Goal: Task Accomplishment & Management: Manage account settings

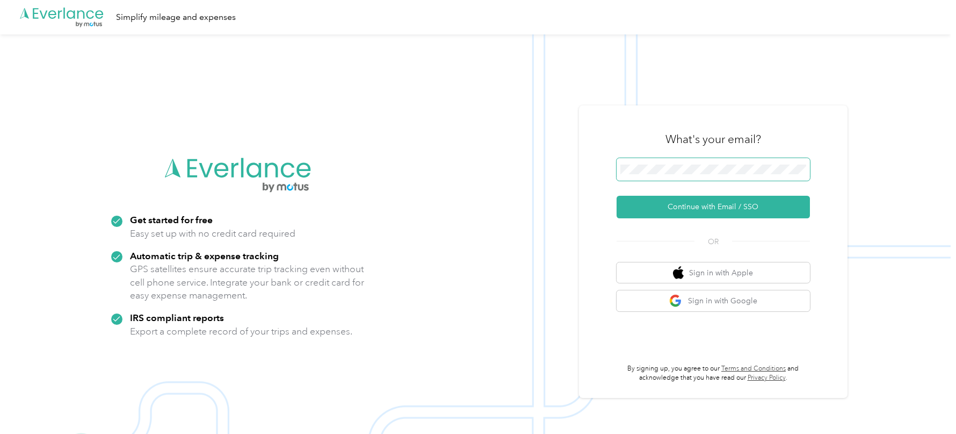
click at [729, 177] on span at bounding box center [713, 169] width 193 height 23
click at [654, 208] on button "Continue with Email / SSO" at bounding box center [713, 207] width 193 height 23
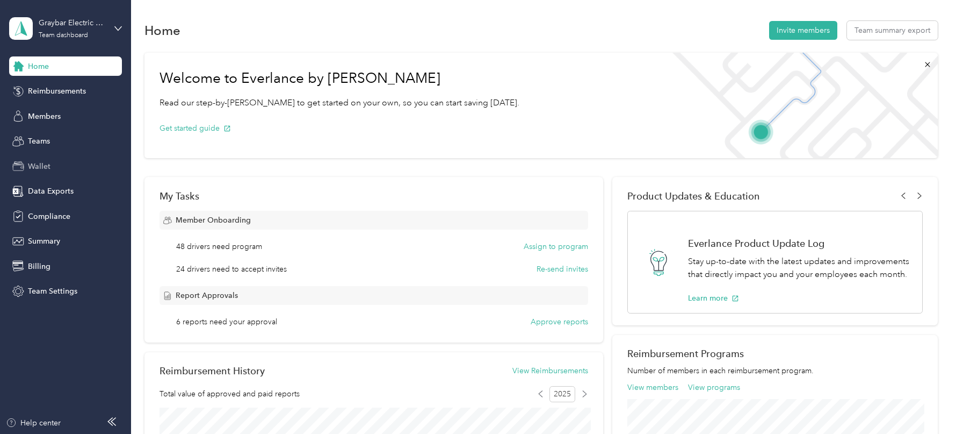
click at [44, 170] on span "Wallet" at bounding box center [39, 166] width 23 height 11
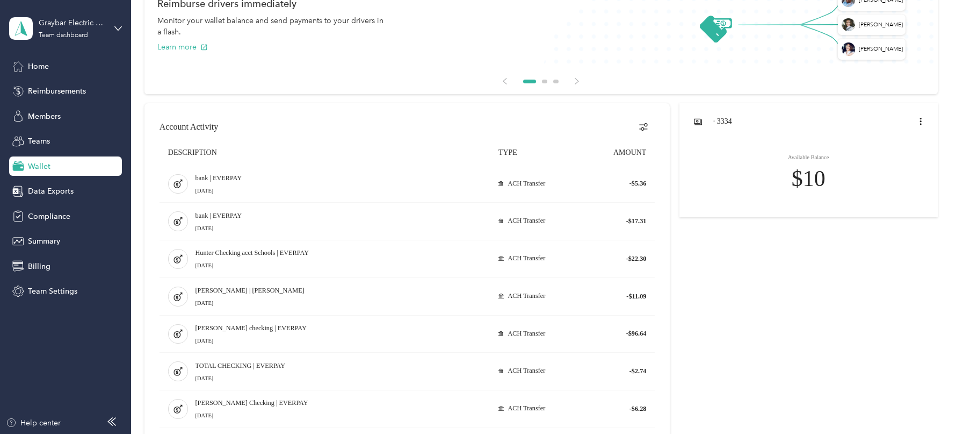
scroll to position [79, 0]
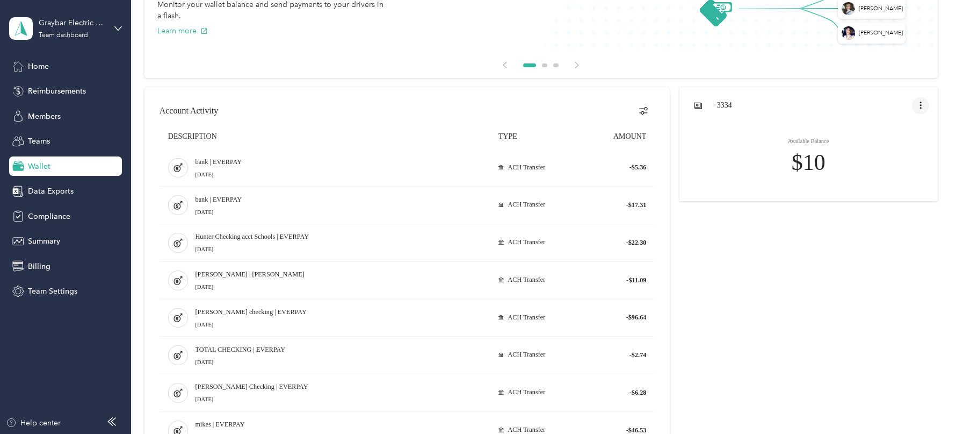
click at [925, 107] on icon "open account menu" at bounding box center [921, 105] width 9 height 9
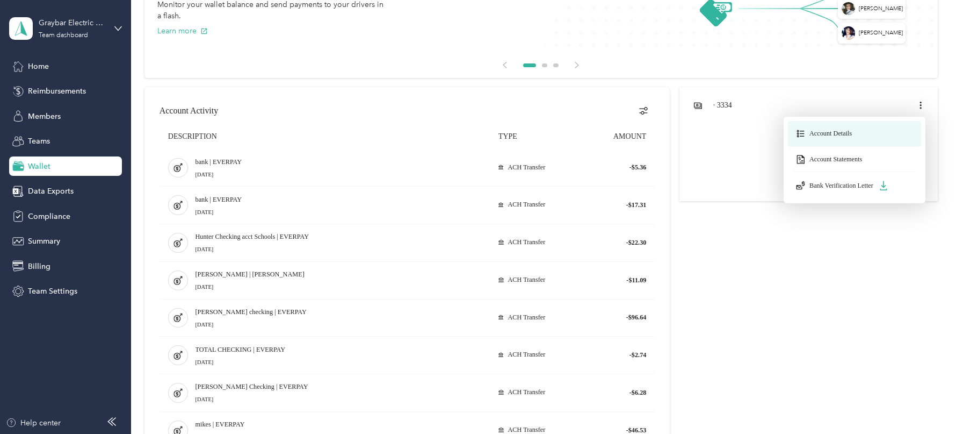
click at [846, 137] on span "Account Details" at bounding box center [831, 133] width 42 height 8
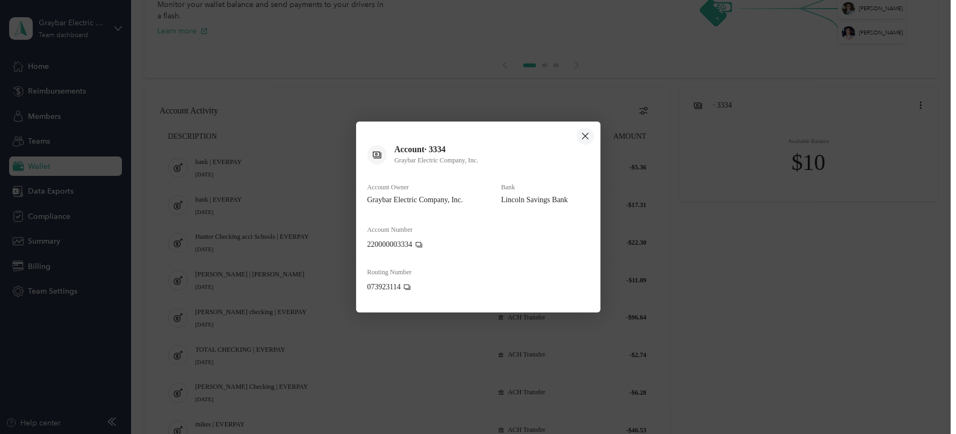
click at [583, 133] on icon "close dialog" at bounding box center [585, 135] width 9 height 13
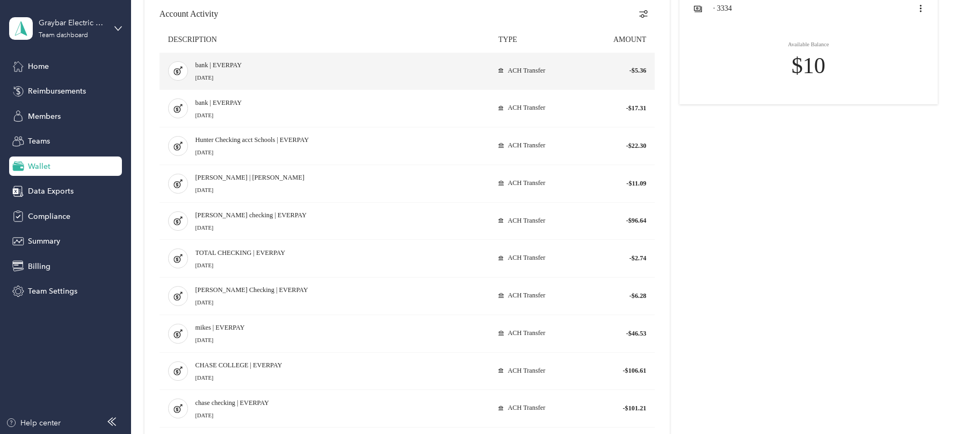
scroll to position [180, 0]
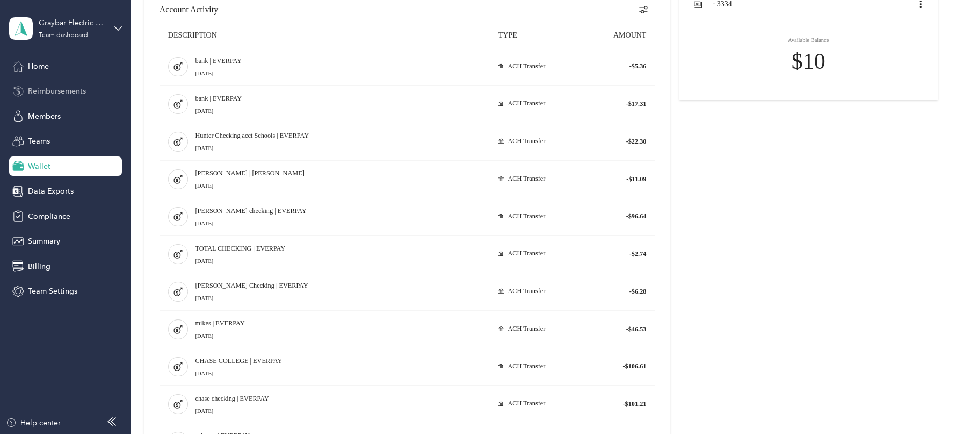
click at [36, 88] on span "Reimbursements" at bounding box center [57, 90] width 58 height 11
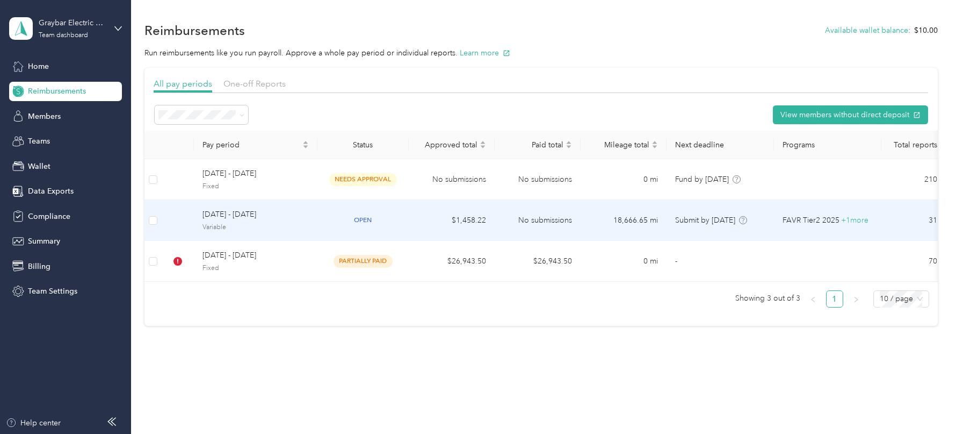
click at [318, 228] on td "open" at bounding box center [363, 220] width 91 height 41
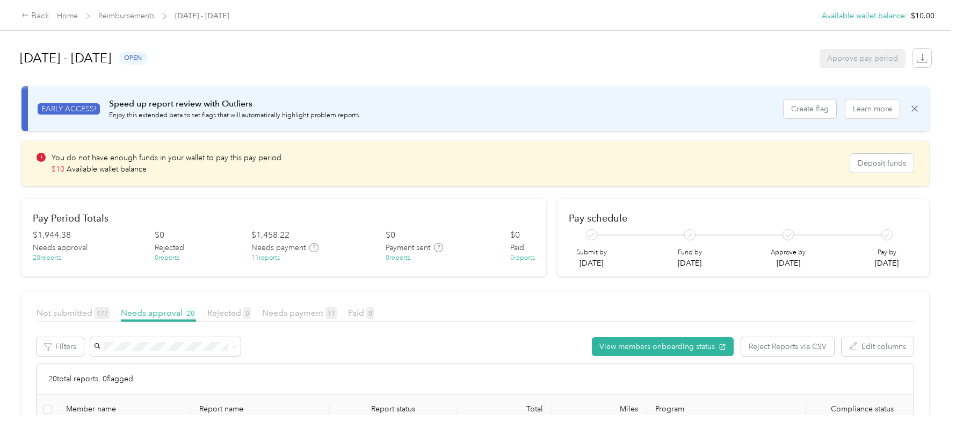
click at [309, 319] on div "Not submitted 177 Needs approval 20 Rejected 0 Needs payment 11 Paid 0" at bounding box center [476, 314] width 878 height 16
click at [309, 318] on div "Needs payment 11" at bounding box center [299, 312] width 75 height 13
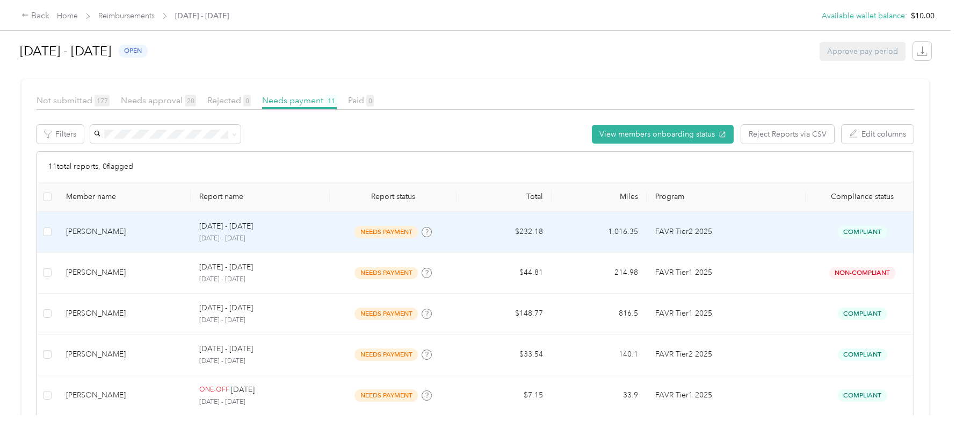
scroll to position [223, 0]
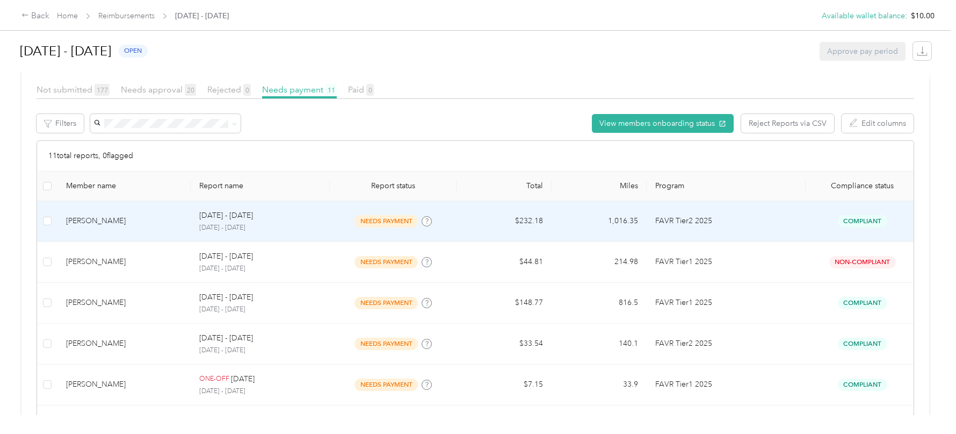
click at [324, 222] on td "[DATE] - [DATE] [DATE] - [DATE]" at bounding box center [261, 221] width 140 height 41
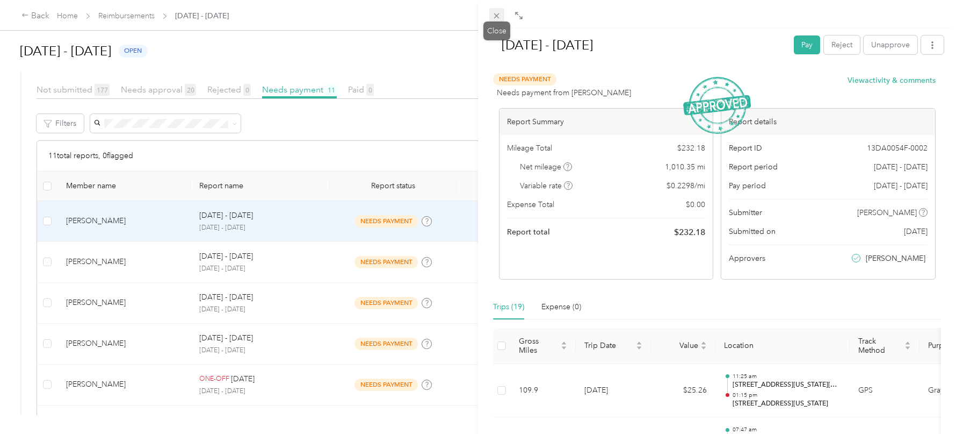
click at [500, 14] on icon at bounding box center [496, 15] width 9 height 9
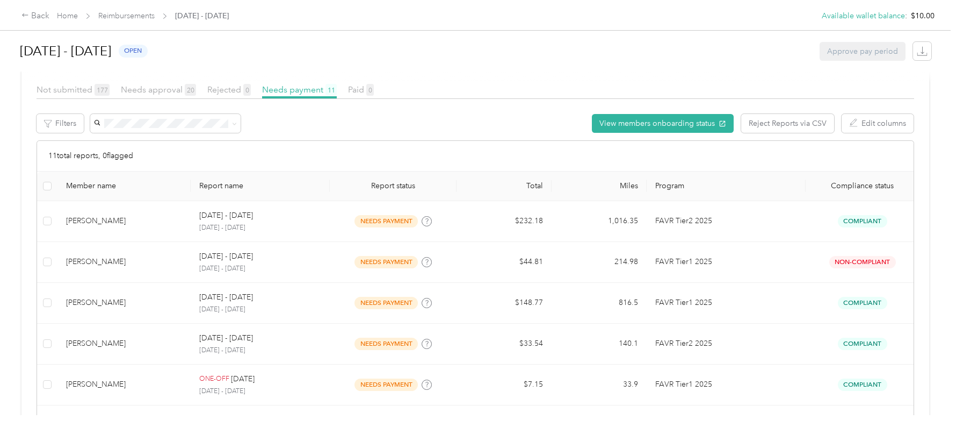
click at [74, 10] on div "Back Home Reimbursements [DATE] - [DATE]" at bounding box center [124, 16] width 207 height 13
click at [73, 16] on link "Home" at bounding box center [67, 15] width 21 height 9
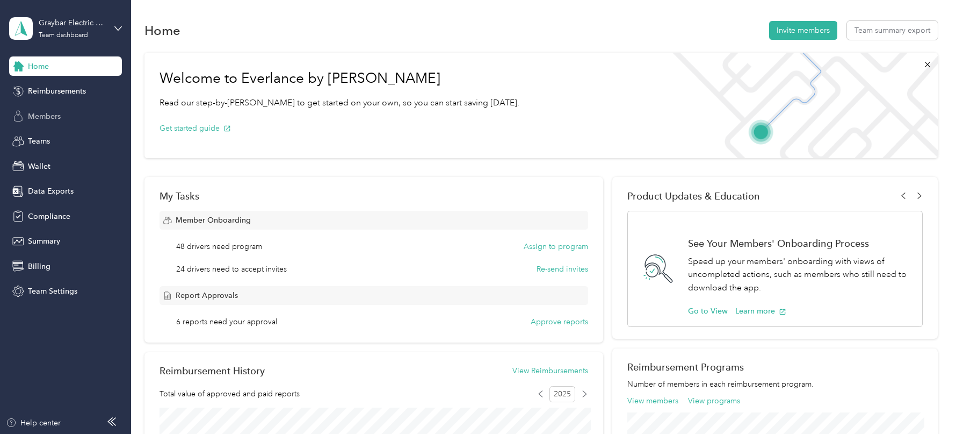
click at [64, 120] on div "Members" at bounding box center [65, 115] width 113 height 19
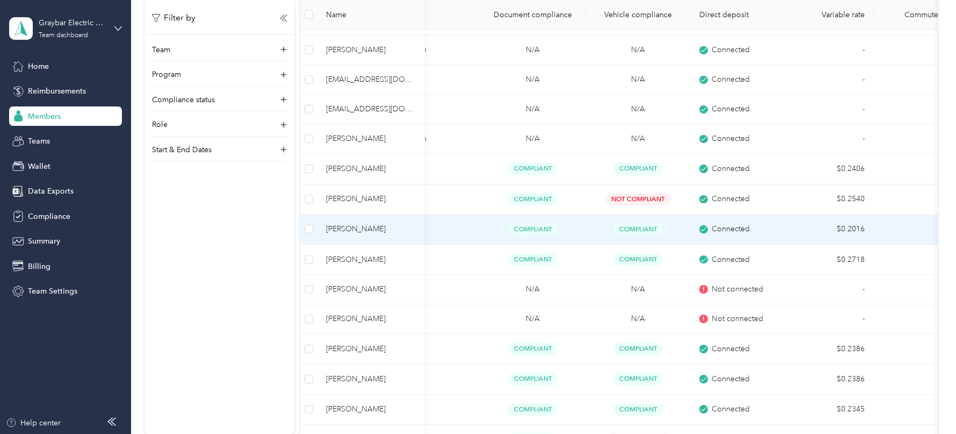
scroll to position [361, 0]
